Goal: Task Accomplishment & Management: Manage account settings

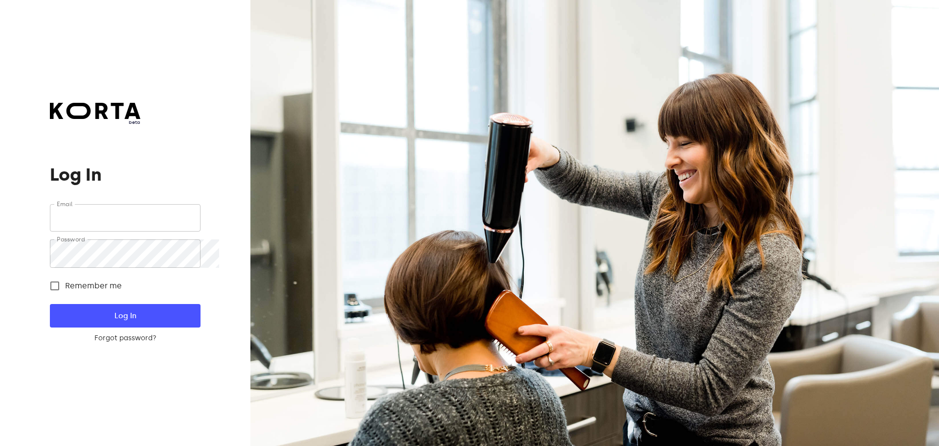
type input "[EMAIL_ADDRESS][DOMAIN_NAME]"
click at [108, 316] on span "Log In" at bounding box center [125, 315] width 119 height 13
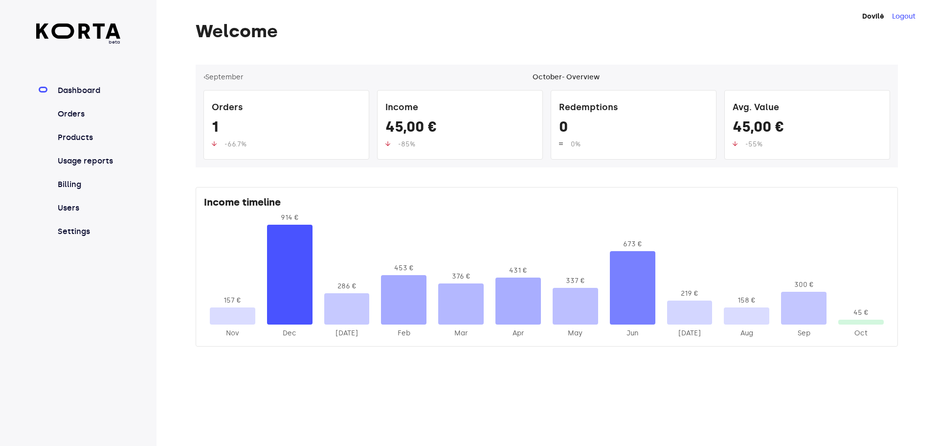
click at [94, 134] on nav "Dashboard Orders Products Usage reports Billing Users Settings" at bounding box center [78, 161] width 85 height 153
click at [95, 120] on link "Orders" at bounding box center [88, 114] width 65 height 12
